Goal: Information Seeking & Learning: Learn about a topic

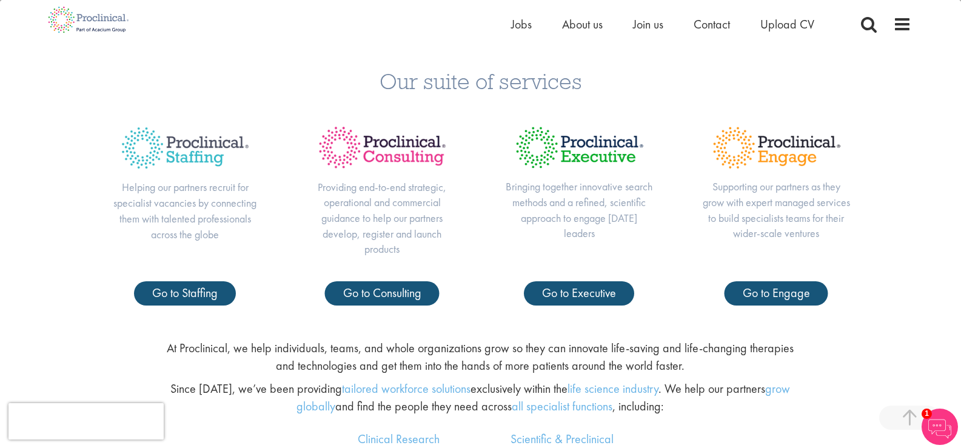
scroll to position [424, 0]
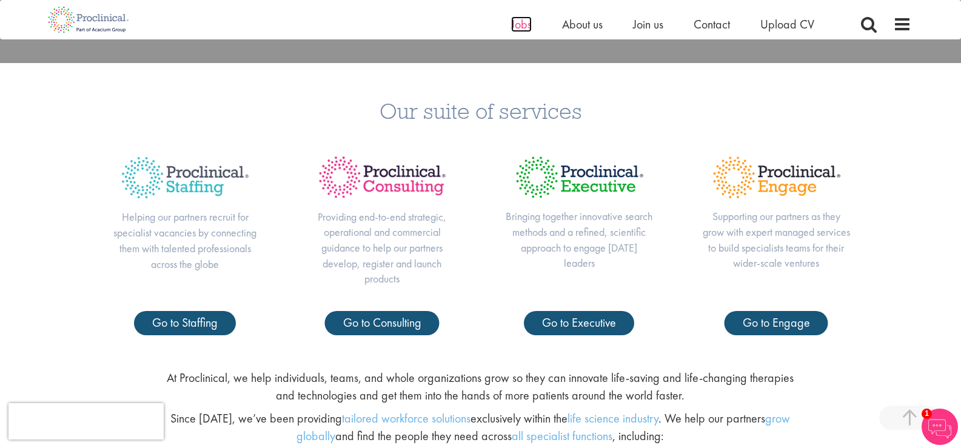
click at [525, 22] on span "Jobs" at bounding box center [521, 24] width 21 height 16
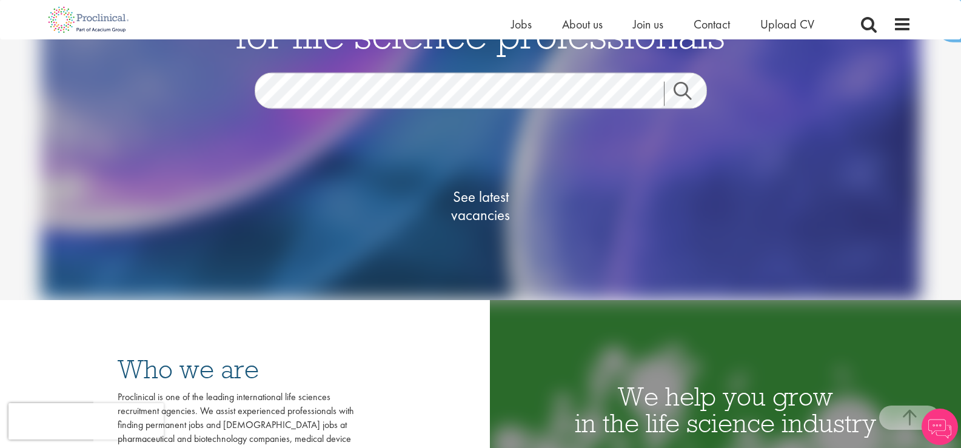
scroll to position [121, 0]
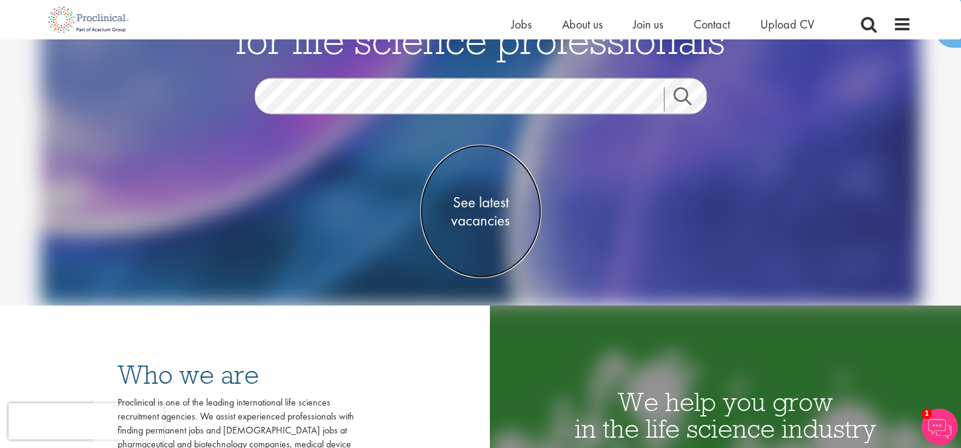
click at [488, 221] on span "See latest vacancies" at bounding box center [480, 211] width 121 height 36
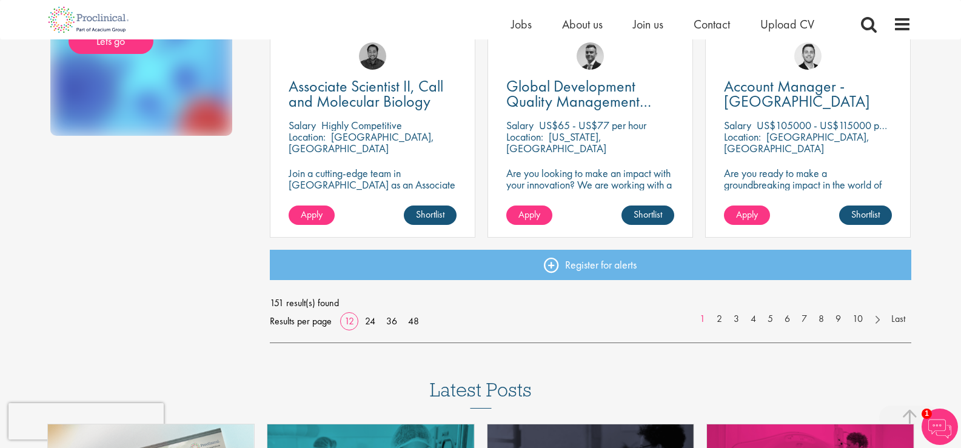
scroll to position [910, 0]
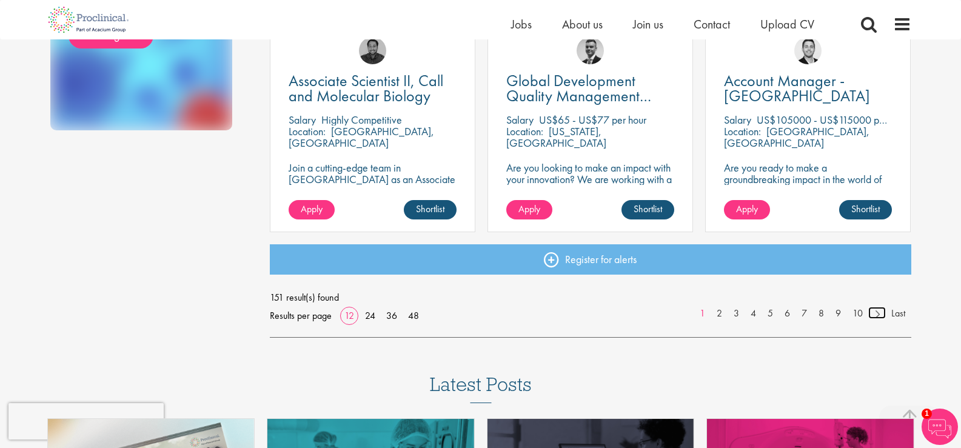
click at [874, 310] on link at bounding box center [877, 313] width 18 height 12
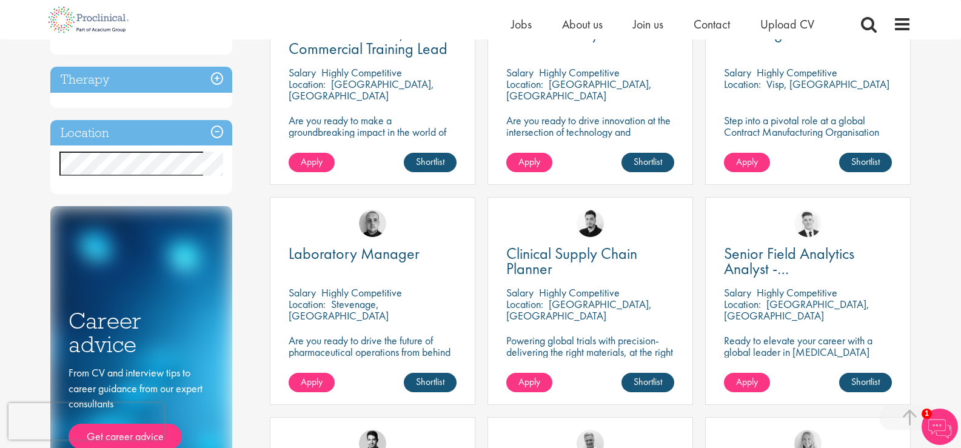
scroll to position [546, 0]
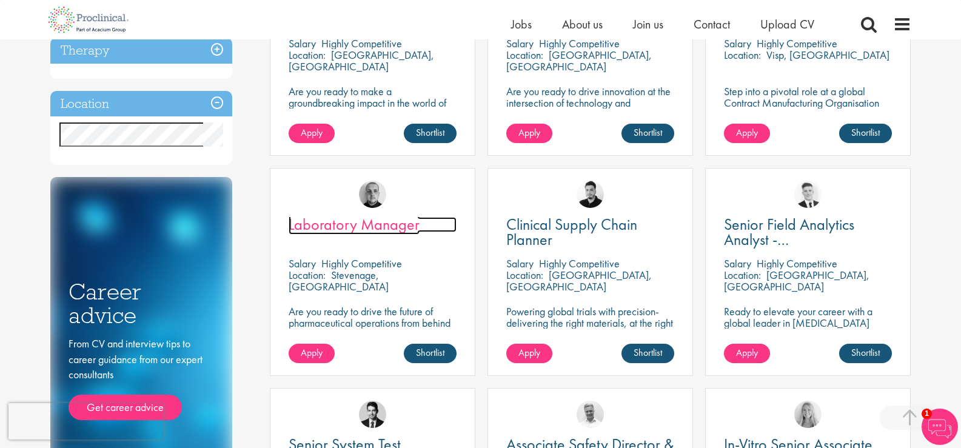
click at [361, 227] on span "Laboratory Manager" at bounding box center [354, 224] width 131 height 21
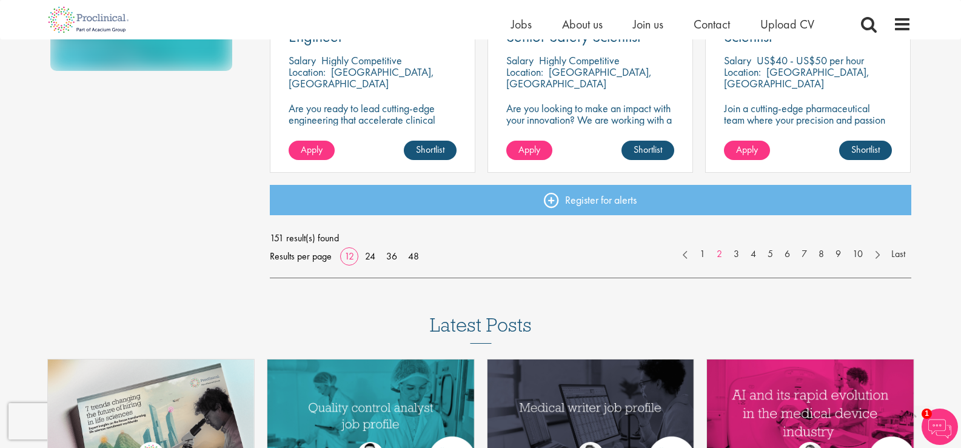
scroll to position [970, 0]
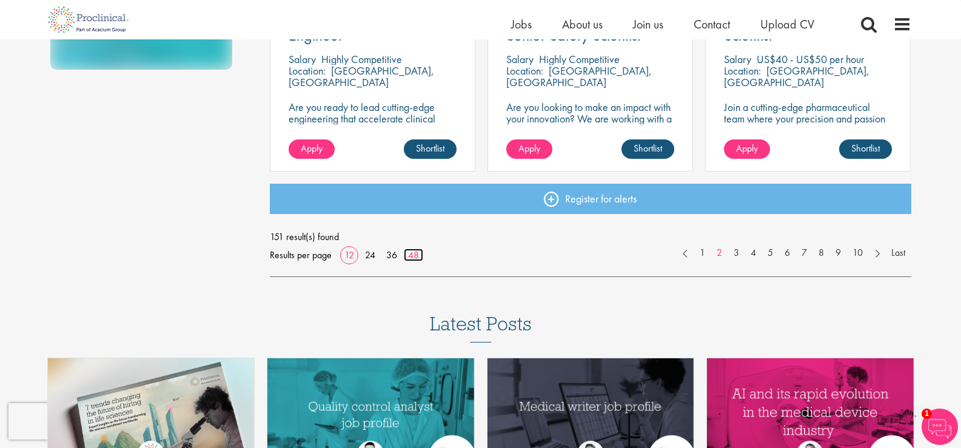
click at [416, 253] on link "48" at bounding box center [413, 255] width 19 height 13
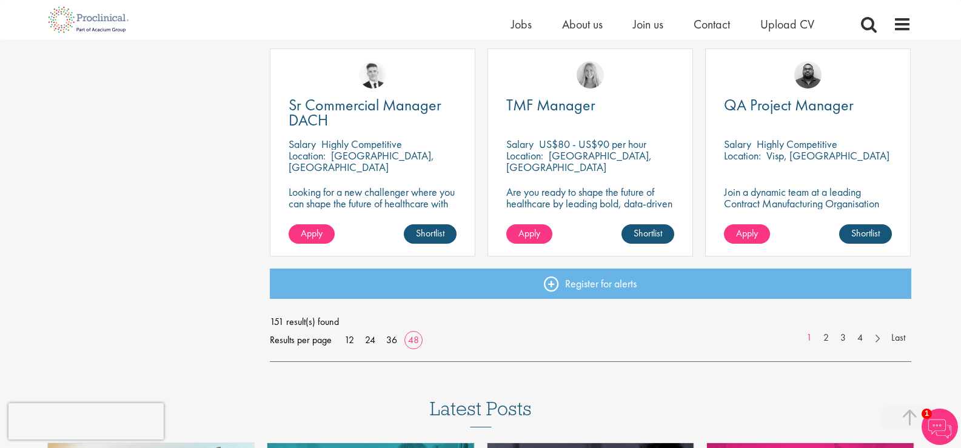
scroll to position [3577, 0]
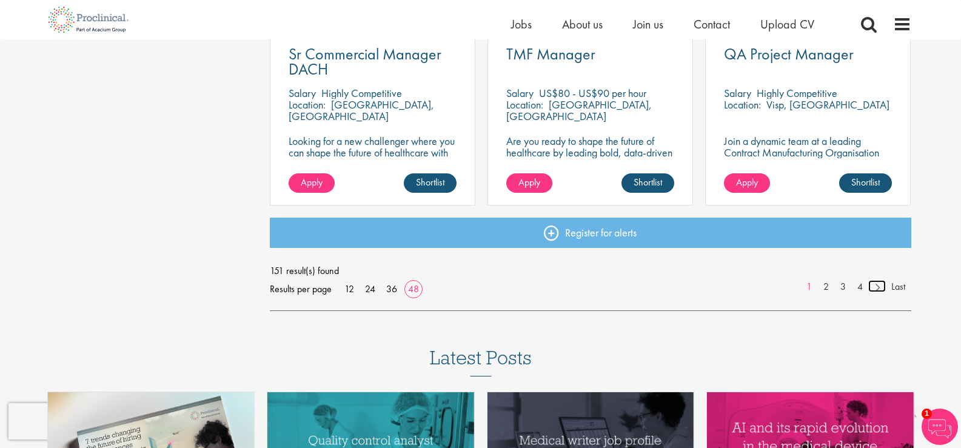
click at [876, 290] on link at bounding box center [877, 286] width 18 height 12
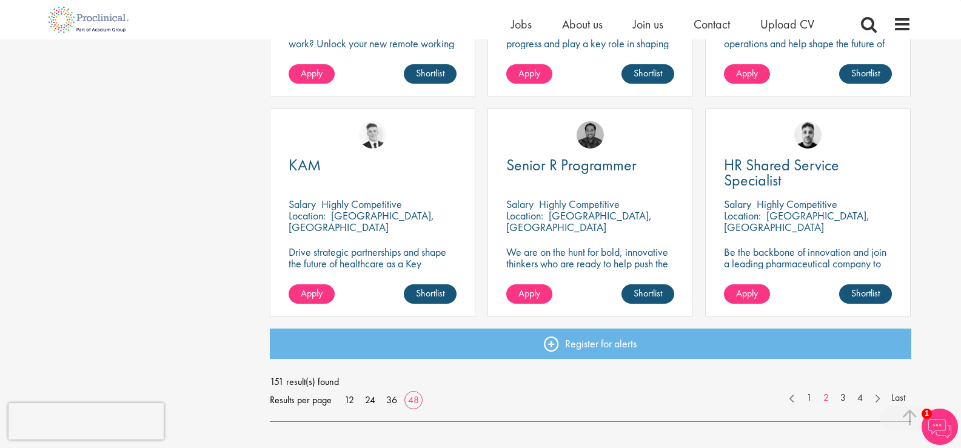
scroll to position [3517, 0]
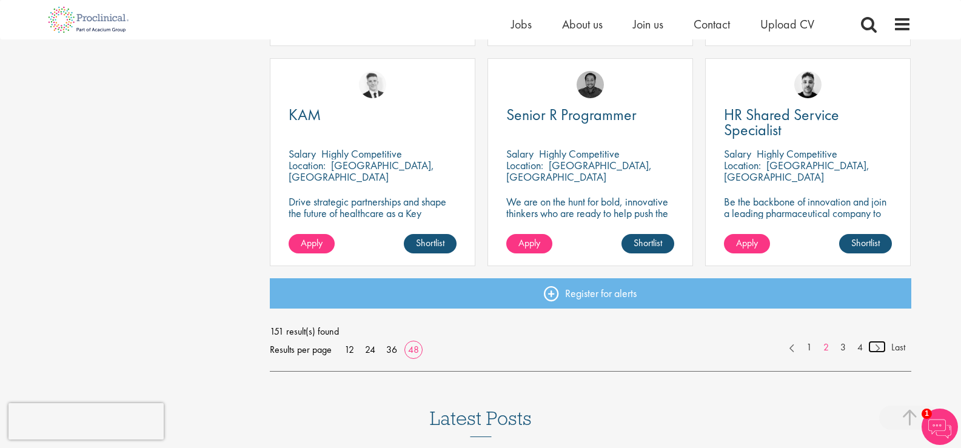
click at [877, 347] on link at bounding box center [877, 347] width 18 height 12
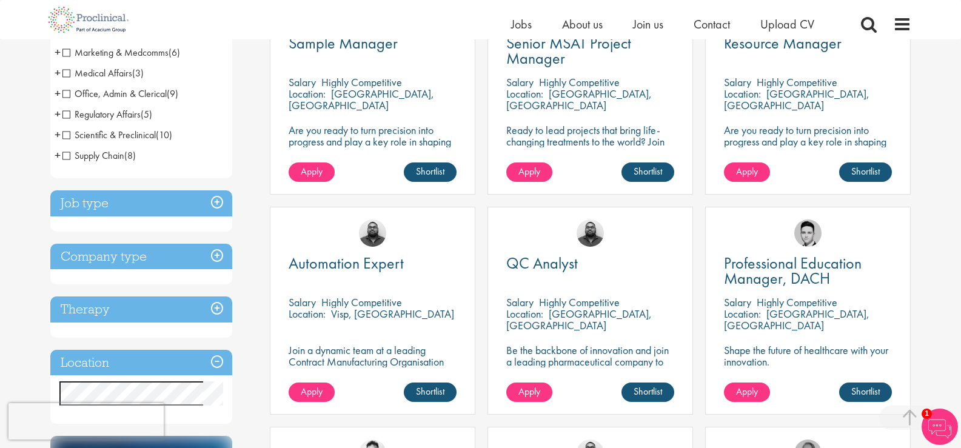
scroll to position [364, 0]
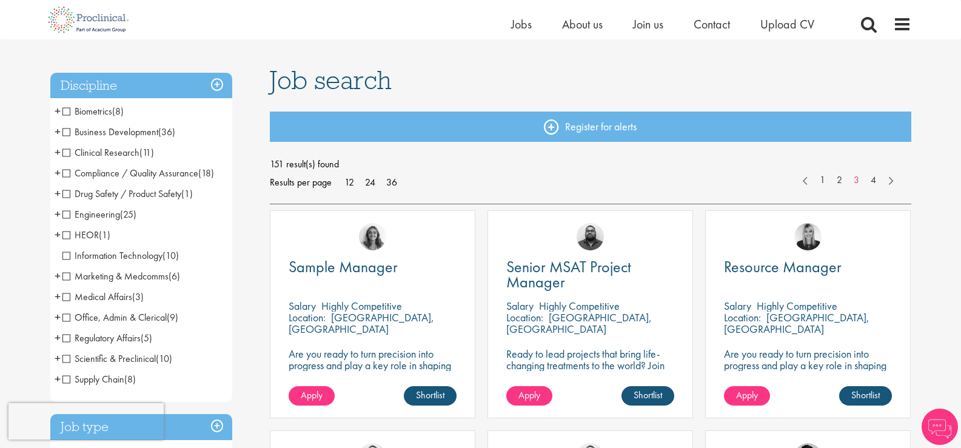
scroll to position [61, 0]
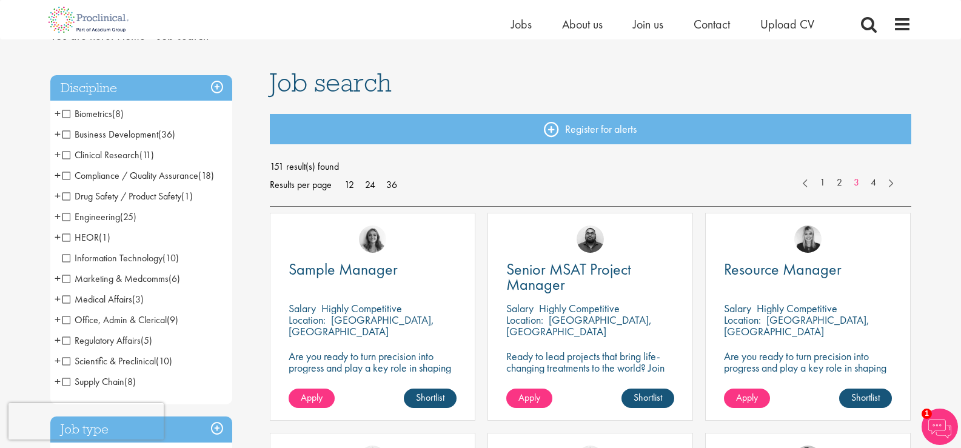
click at [124, 158] on span "Clinical Research" at bounding box center [100, 155] width 77 height 13
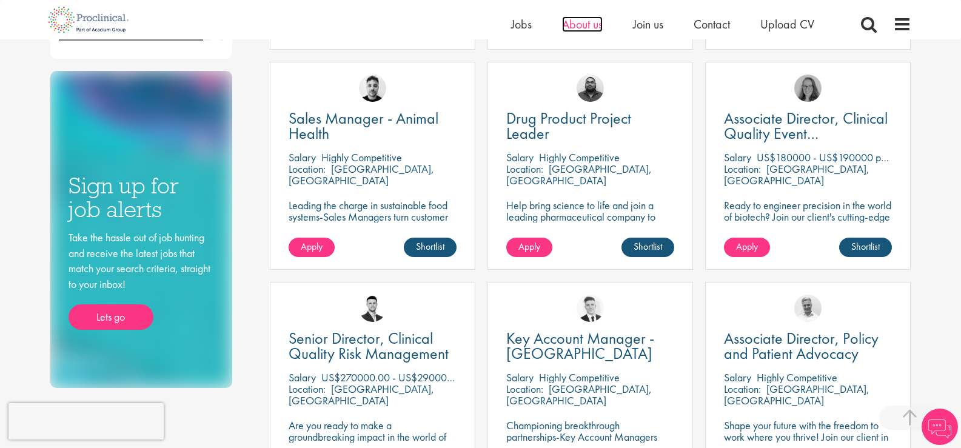
click at [582, 19] on span "About us" at bounding box center [582, 24] width 41 height 16
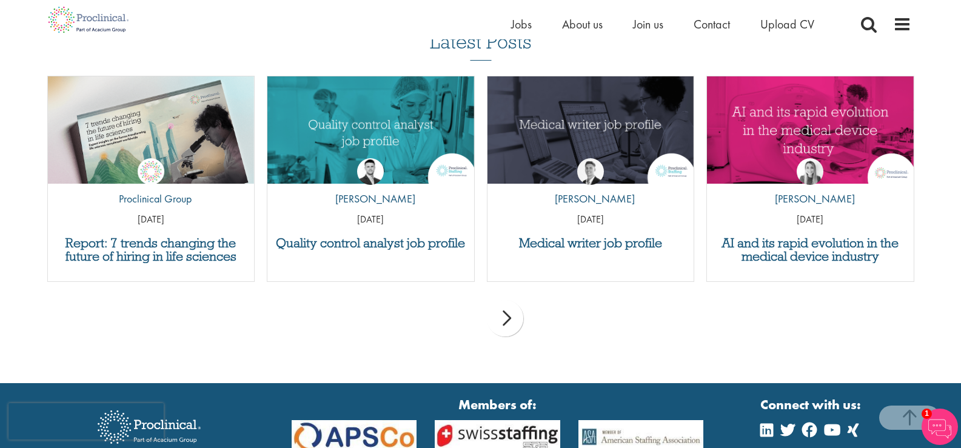
scroll to position [2674, 0]
